Goal: Task Accomplishment & Management: Manage account settings

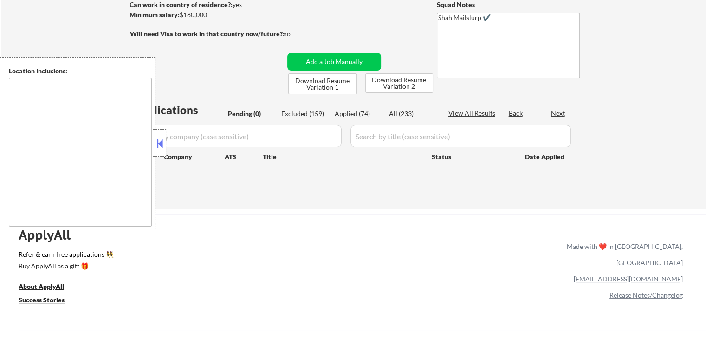
scroll to position [139, 0]
type textarea "[GEOGRAPHIC_DATA], [GEOGRAPHIC_DATA] [GEOGRAPHIC_DATA], [GEOGRAPHIC_DATA], [GEO…"
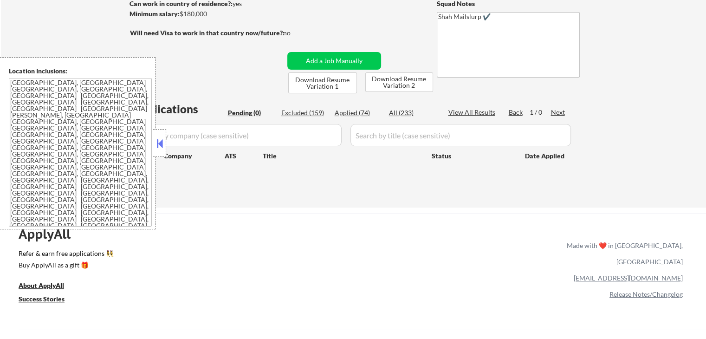
click at [353, 115] on div "Applied (74)" at bounding box center [358, 112] width 46 height 9
select select ""applied""
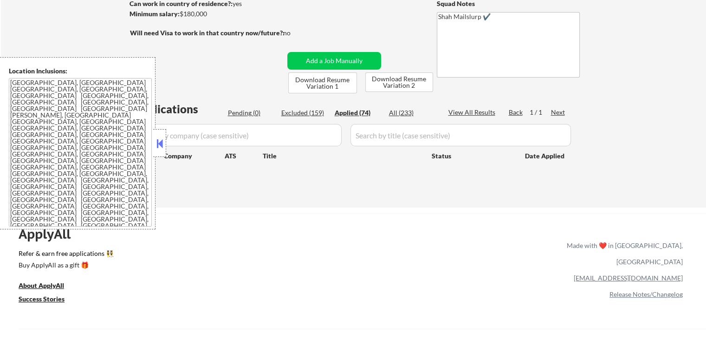
select select ""applied""
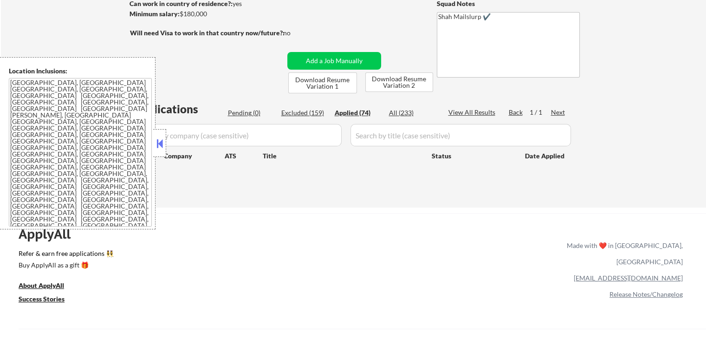
select select ""applied""
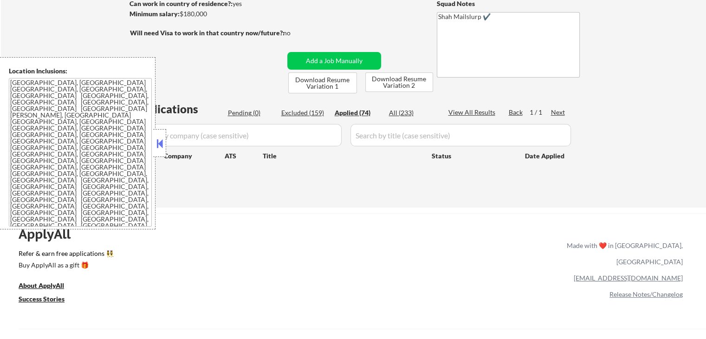
select select ""applied""
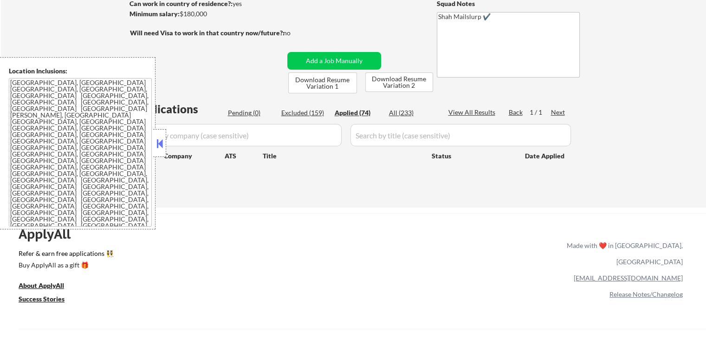
select select ""applied""
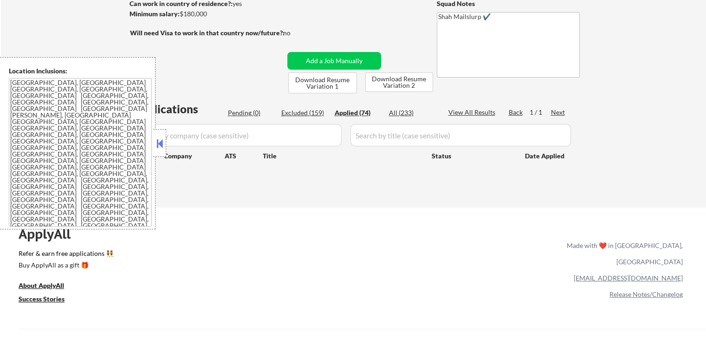
select select ""applied""
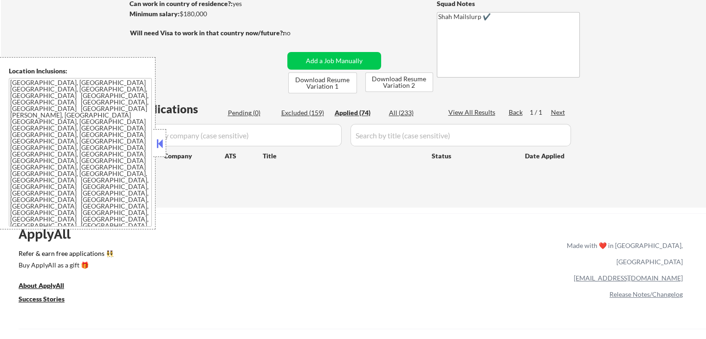
select select ""applied""
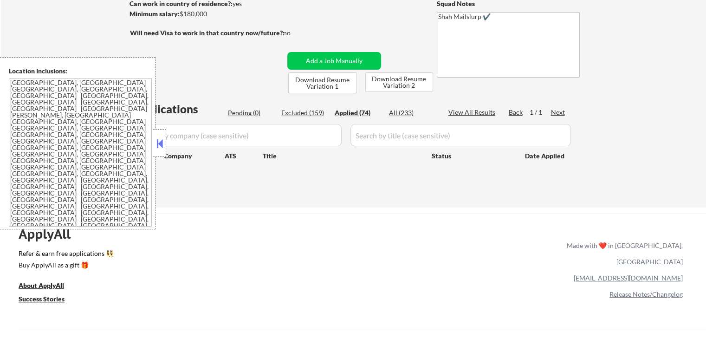
select select ""applied""
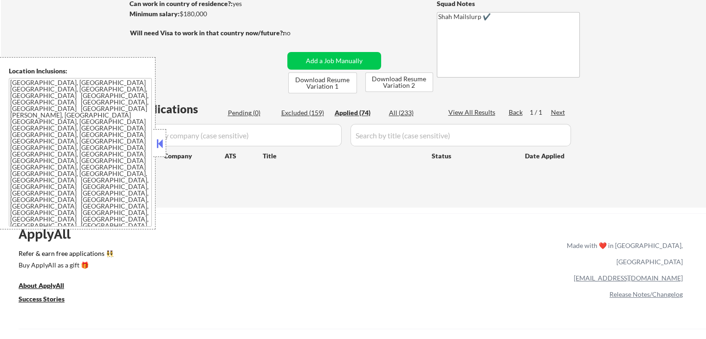
select select ""applied""
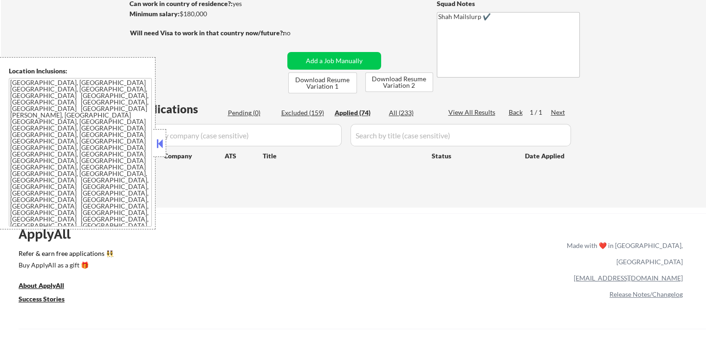
select select ""applied""
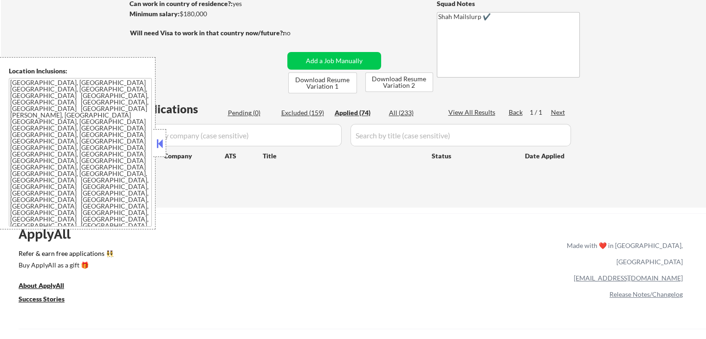
select select ""applied""
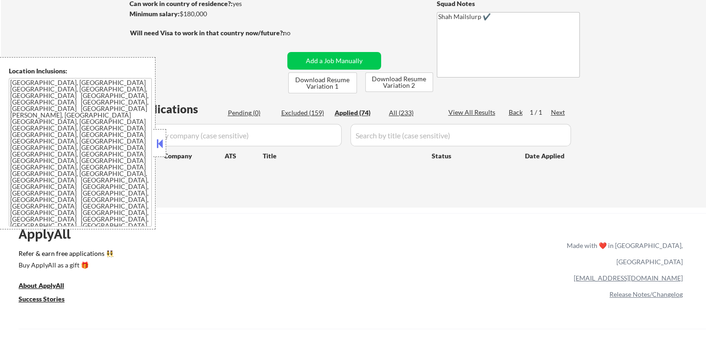
select select ""applied""
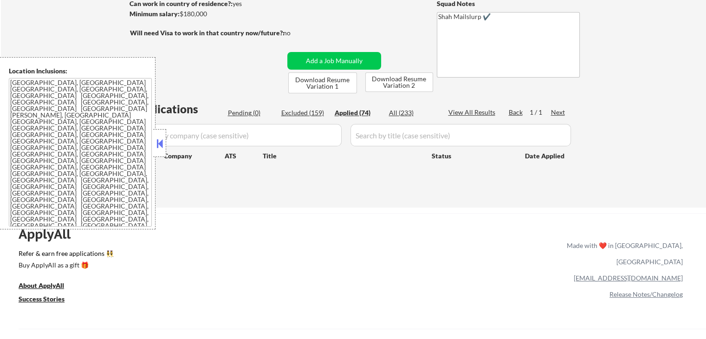
select select ""applied""
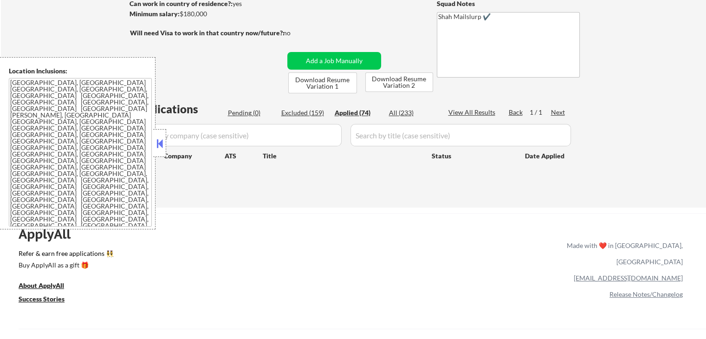
select select ""applied""
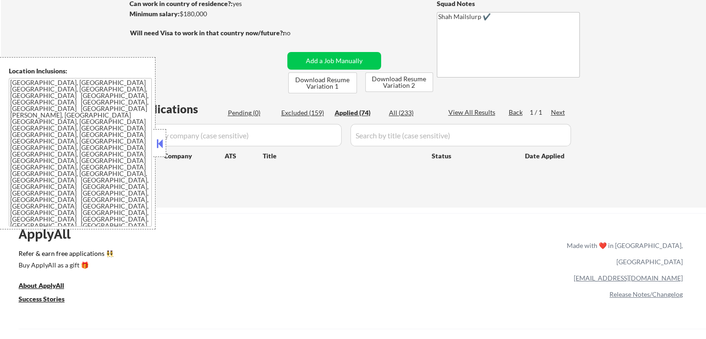
select select ""applied""
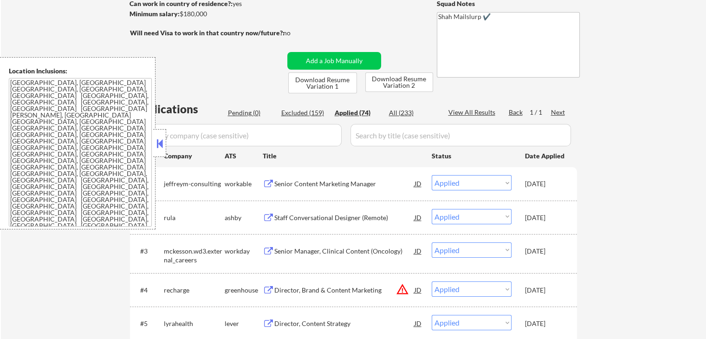
drag, startPoint x: 563, startPoint y: 183, endPoint x: 526, endPoint y: 185, distance: 37.2
click at [526, 185] on div "[DATE]" at bounding box center [545, 183] width 41 height 9
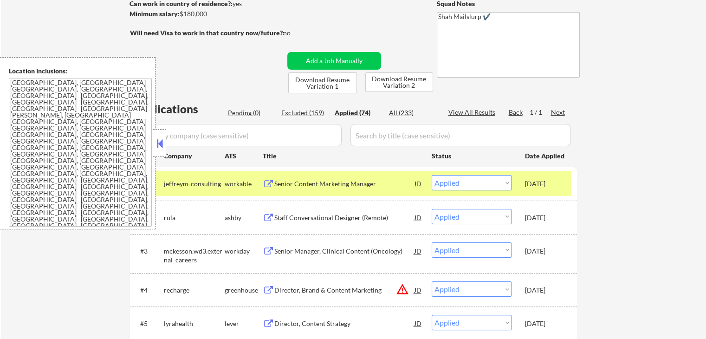
click at [561, 192] on div "[DATE]" at bounding box center [545, 183] width 41 height 17
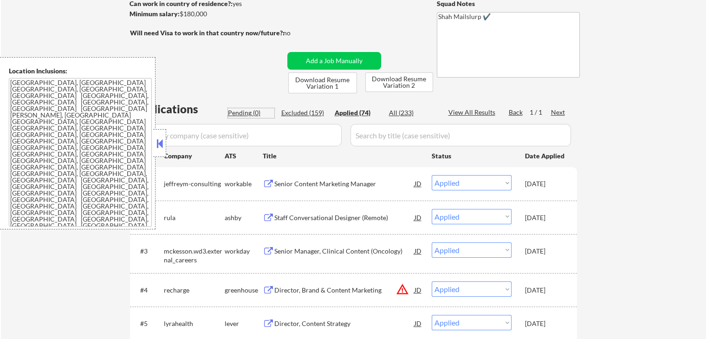
click at [245, 114] on div "Pending (0)" at bounding box center [251, 112] width 46 height 9
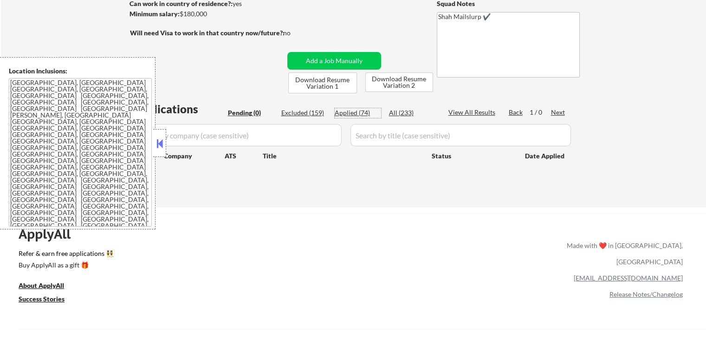
click at [355, 114] on div "Applied (74)" at bounding box center [358, 112] width 46 height 9
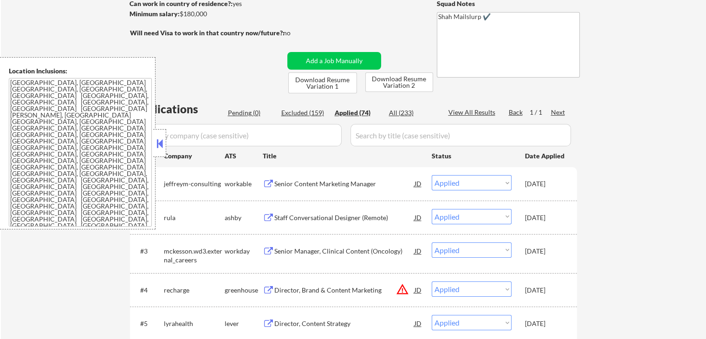
click at [251, 109] on div "Pending (0)" at bounding box center [251, 112] width 46 height 9
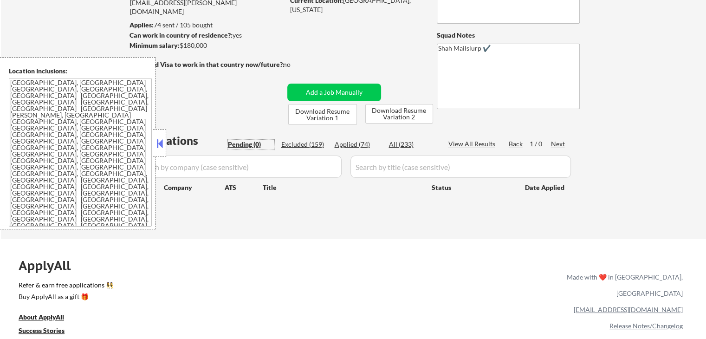
scroll to position [93, 0]
